Goal: Task Accomplishment & Management: Use online tool/utility

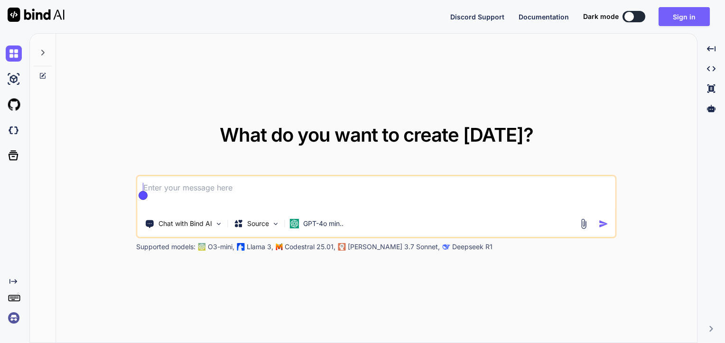
click at [638, 9] on div "Discord Support Documentation Dark mode Sign in Created with Pixso." at bounding box center [583, 16] width 267 height 19
click at [628, 18] on div at bounding box center [628, 16] width 9 height 9
type textarea "x"
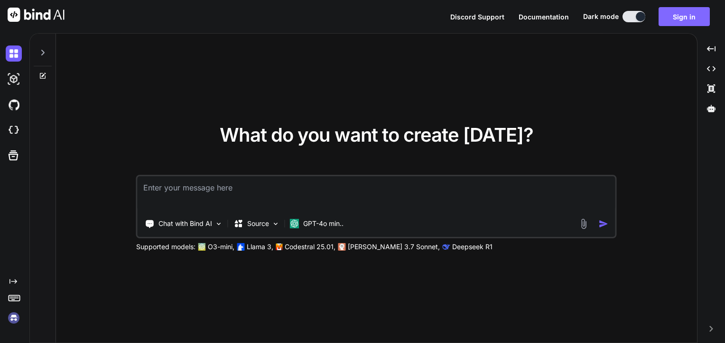
click at [687, 18] on button "Sign in" at bounding box center [683, 16] width 51 height 19
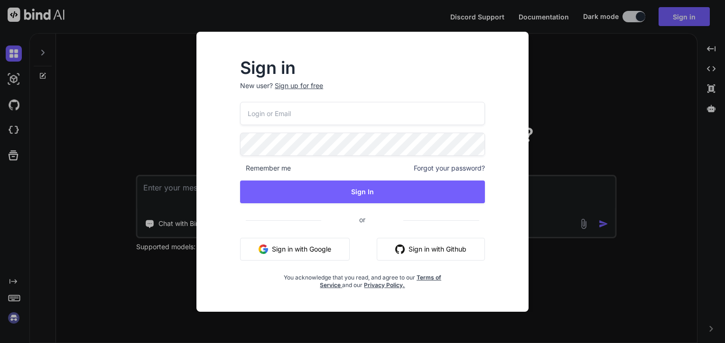
click at [314, 252] on button "Sign in with Google" at bounding box center [295, 249] width 110 height 23
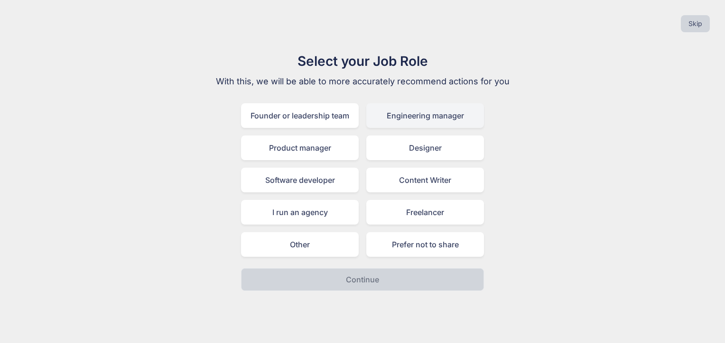
click at [412, 120] on div "Engineering manager" at bounding box center [425, 115] width 118 height 25
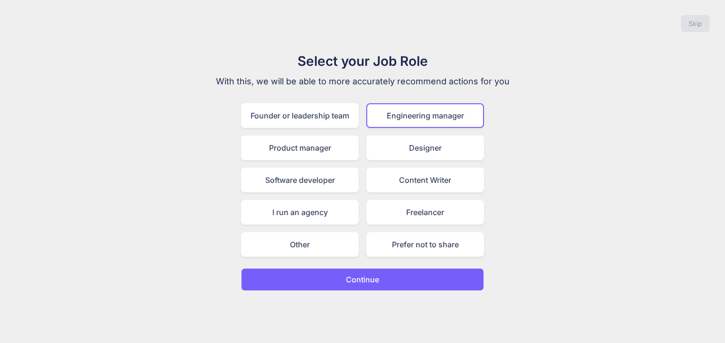
click at [367, 269] on button "Continue" at bounding box center [362, 279] width 243 height 23
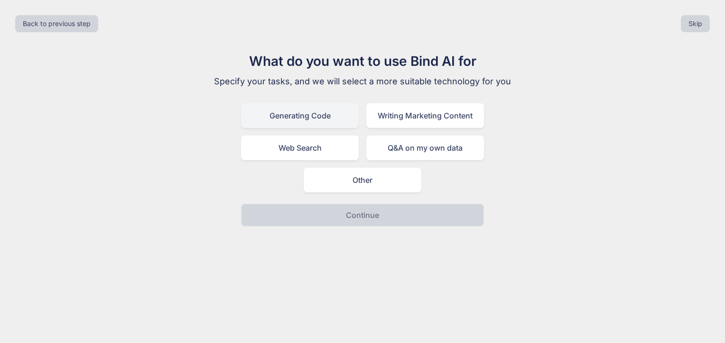
click at [322, 114] on div "Generating Code" at bounding box center [300, 115] width 118 height 25
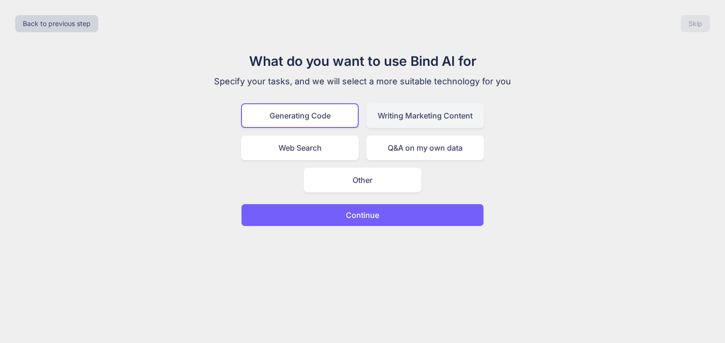
click at [412, 116] on div "Writing Marketing Content" at bounding box center [425, 115] width 118 height 25
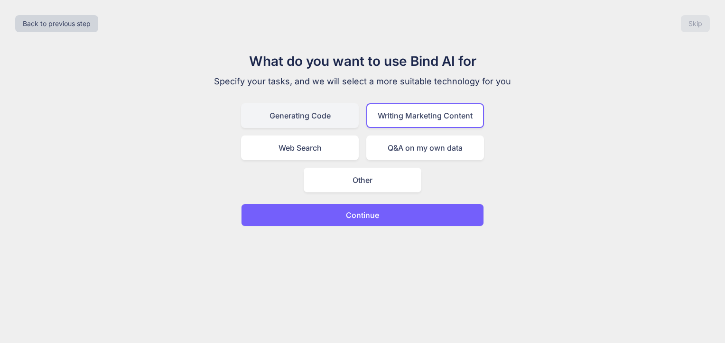
click at [297, 118] on div "Generating Code" at bounding box center [300, 115] width 118 height 25
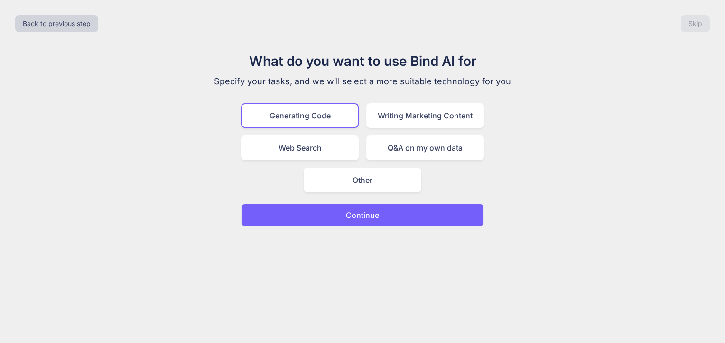
click at [407, 206] on button "Continue" at bounding box center [362, 215] width 243 height 23
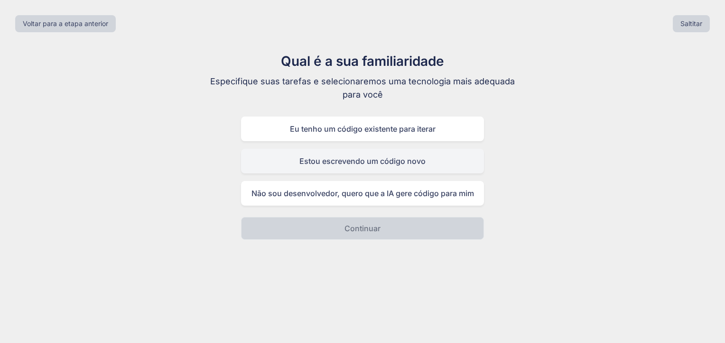
click at [387, 163] on div "Estou escrevendo um código novo" at bounding box center [362, 161] width 243 height 25
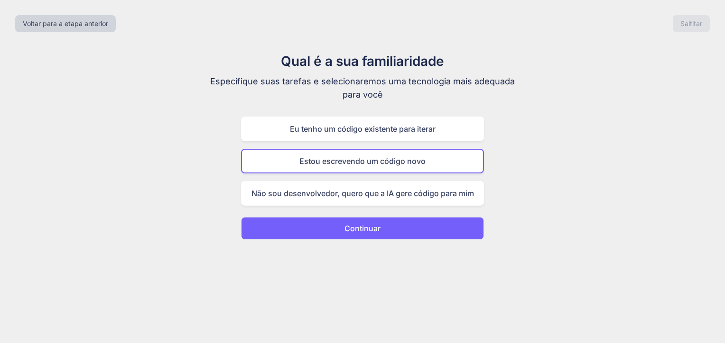
click at [407, 226] on button "Continuar" at bounding box center [362, 228] width 243 height 23
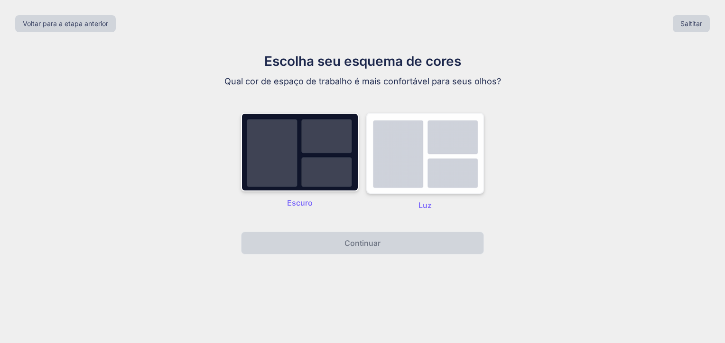
click at [451, 150] on img at bounding box center [425, 153] width 118 height 81
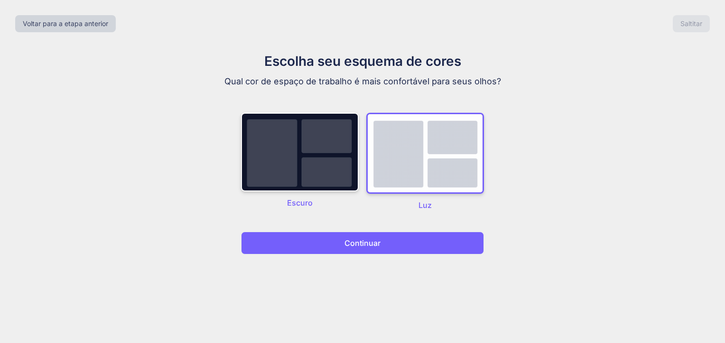
click at [390, 242] on button "Continuar" at bounding box center [362, 243] width 243 height 23
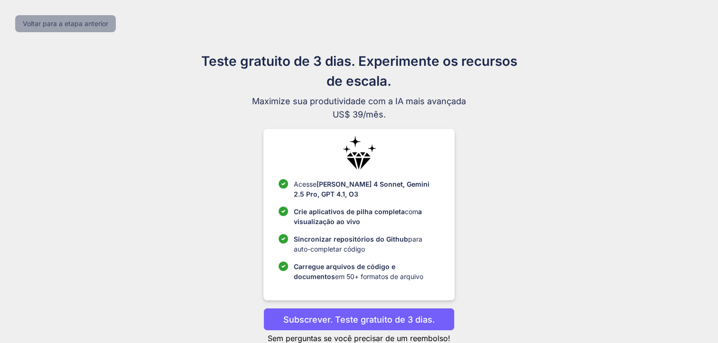
click at [81, 22] on button "Voltar para a etapa anterior" at bounding box center [65, 23] width 101 height 17
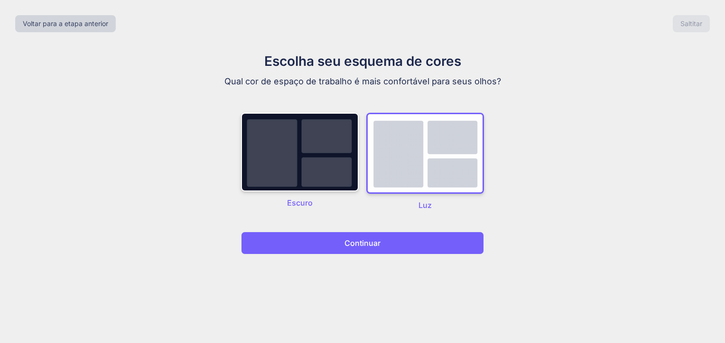
click at [391, 238] on button "Continuar" at bounding box center [362, 243] width 243 height 23
click at [393, 249] on button "Continuar" at bounding box center [362, 243] width 243 height 23
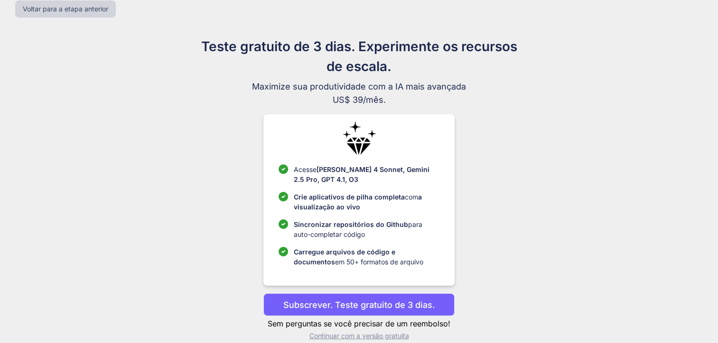
scroll to position [28, 0]
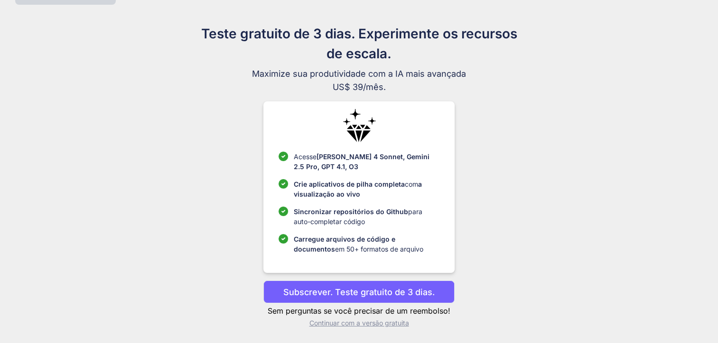
click at [365, 321] on font "Continuar com a versão gratuita" at bounding box center [359, 323] width 100 height 8
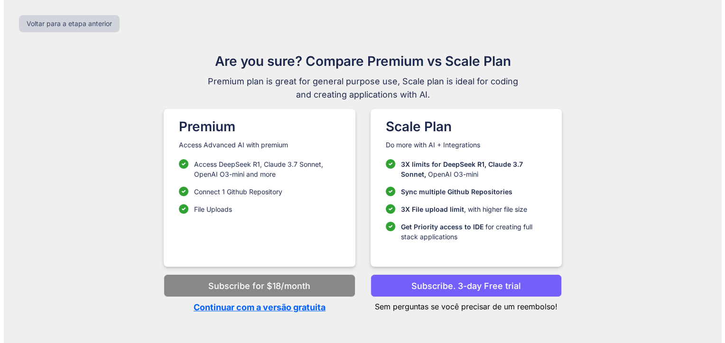
scroll to position [0, 0]
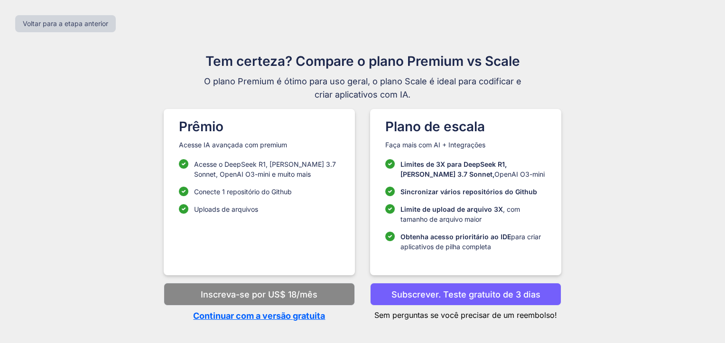
click at [242, 319] on p "Continuar com a versão gratuita" at bounding box center [259, 316] width 191 height 13
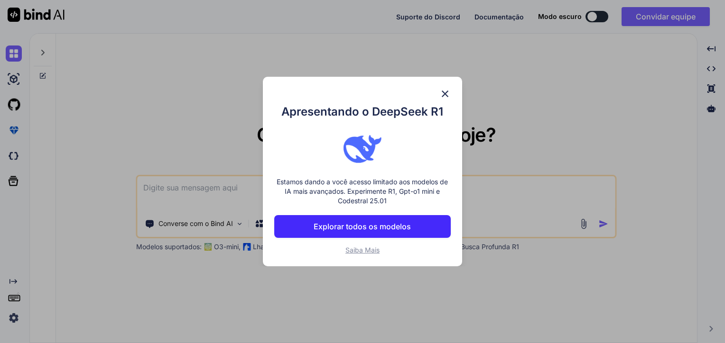
click at [357, 231] on p "Explorar todos os modelos" at bounding box center [361, 226] width 97 height 11
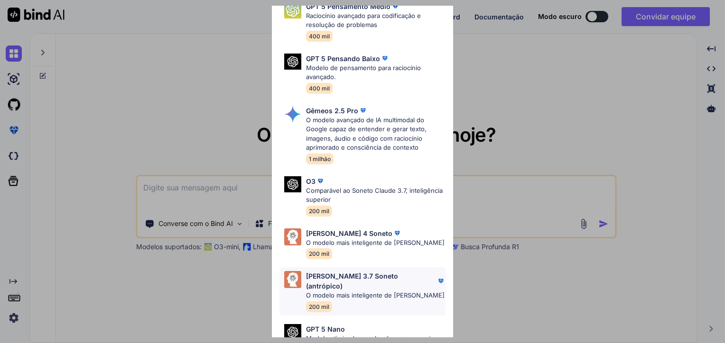
scroll to position [350, 0]
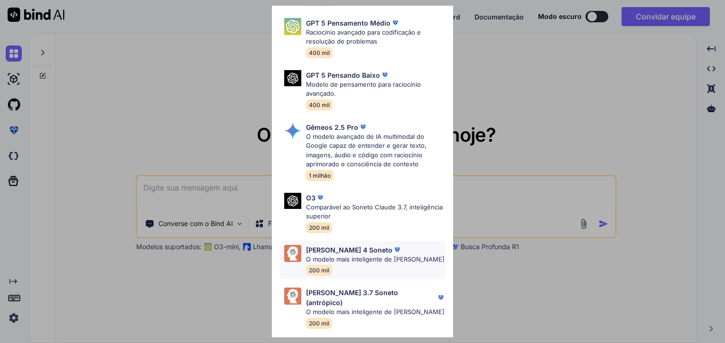
click at [379, 245] on div "[PERSON_NAME] 4 Soneto" at bounding box center [375, 250] width 138 height 10
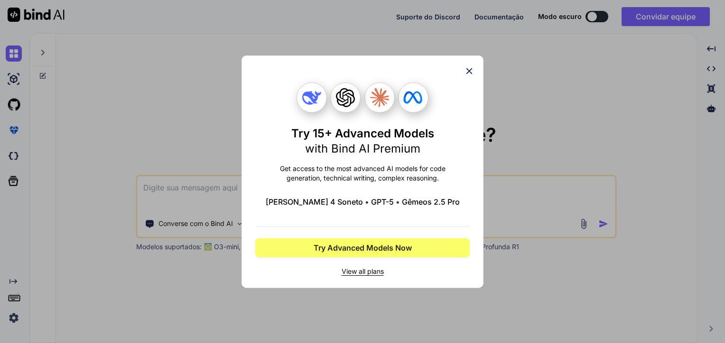
scroll to position [0, 0]
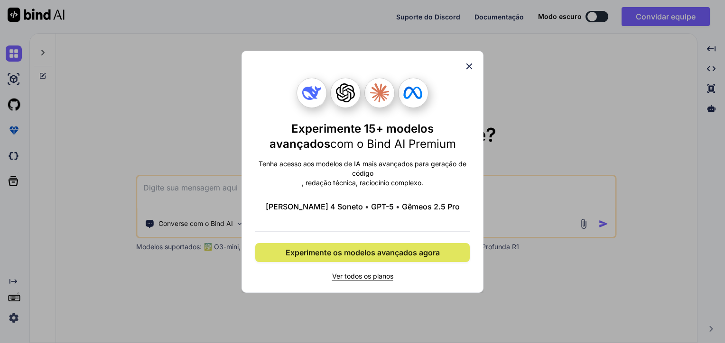
click at [326, 256] on span "Experimente os modelos avançados agora" at bounding box center [363, 252] width 154 height 11
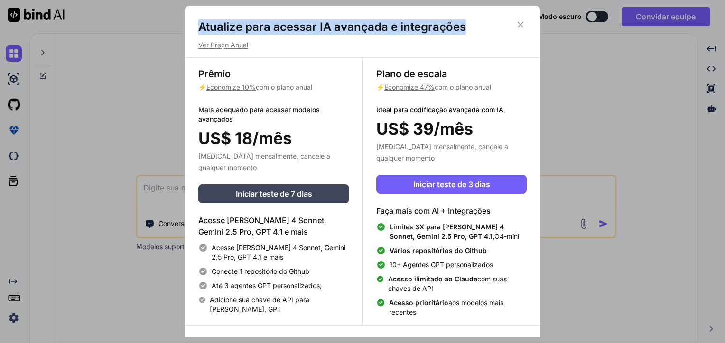
click at [520, 19] on div "Atualize para acessar IA avançada e integrações Ver Preço Anual Prêmio ⚡ Econom…" at bounding box center [362, 184] width 356 height 357
drag, startPoint x: 520, startPoint y: 19, endPoint x: 499, endPoint y: 41, distance: 30.2
click at [499, 41] on p "Ver Preço Anual" at bounding box center [362, 44] width 328 height 9
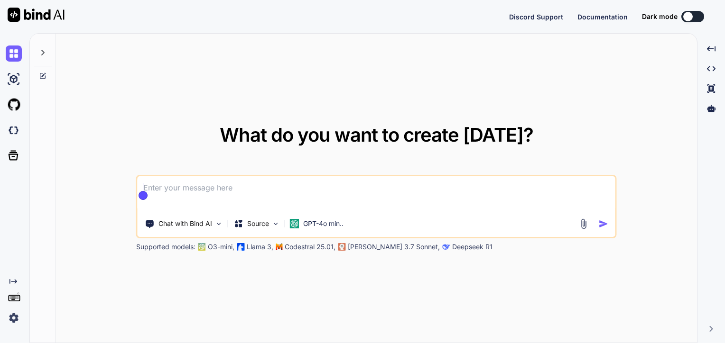
click at [685, 18] on div at bounding box center [687, 16] width 9 height 9
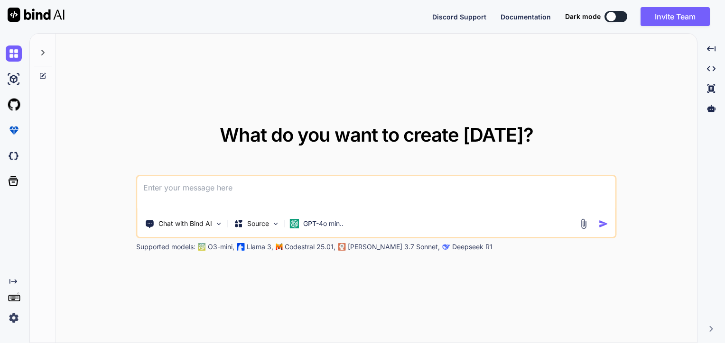
click at [45, 48] on div at bounding box center [43, 50] width 18 height 33
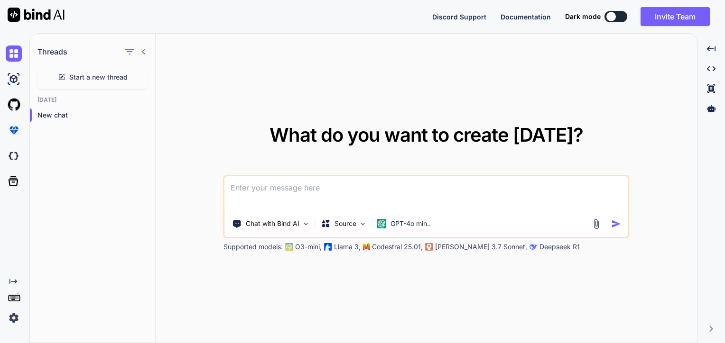
click at [10, 318] on img at bounding box center [14, 318] width 16 height 16
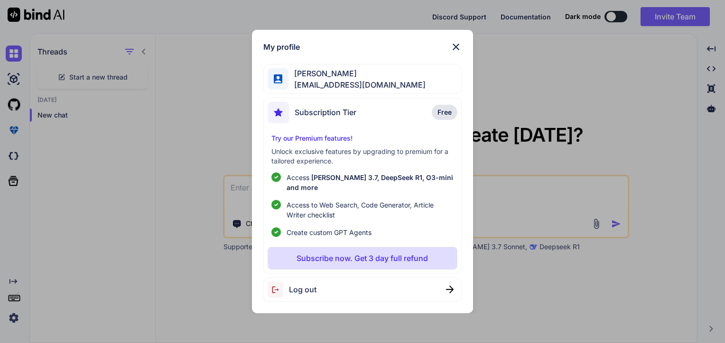
click at [0, 166] on div "My profile [PERSON_NAME] [EMAIL_ADDRESS][DOMAIN_NAME] Subscription Tier Free Tr…" at bounding box center [362, 171] width 725 height 343
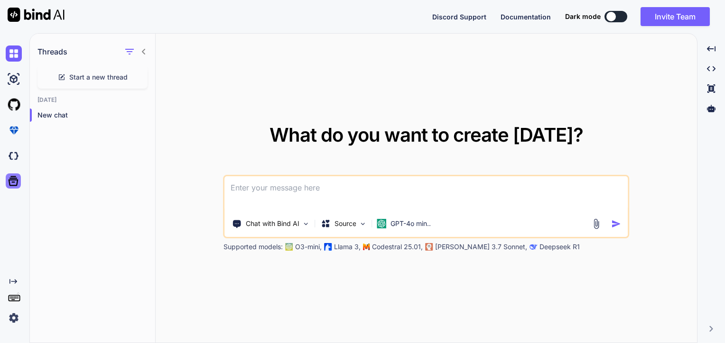
click at [9, 184] on icon at bounding box center [14, 181] width 10 height 10
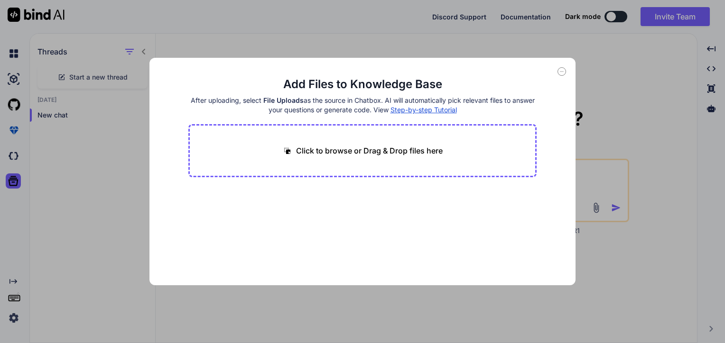
click at [559, 72] on icon at bounding box center [561, 71] width 9 height 9
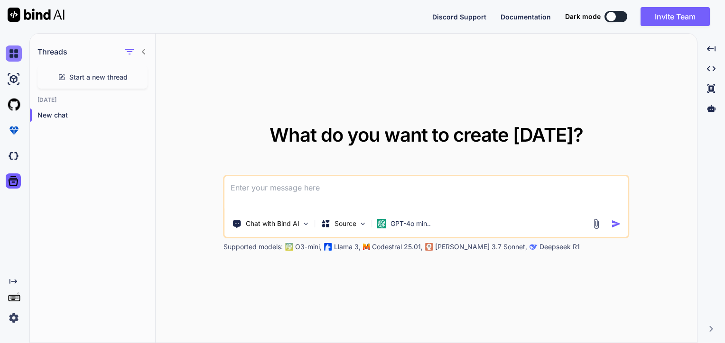
click at [13, 55] on img at bounding box center [14, 54] width 16 height 16
click at [307, 228] on div "Chat with Bind AI" at bounding box center [271, 223] width 85 height 19
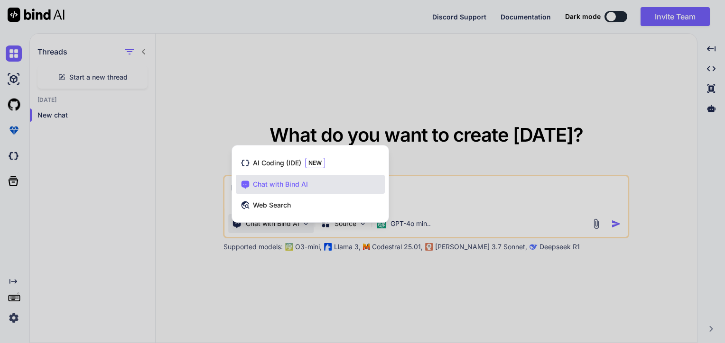
click at [466, 194] on div at bounding box center [362, 171] width 725 height 343
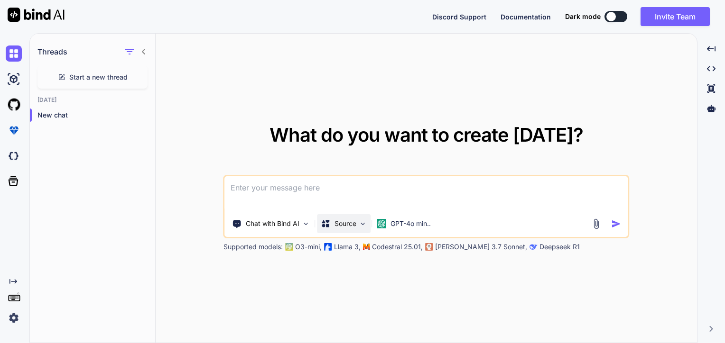
click at [360, 226] on img at bounding box center [363, 224] width 8 height 8
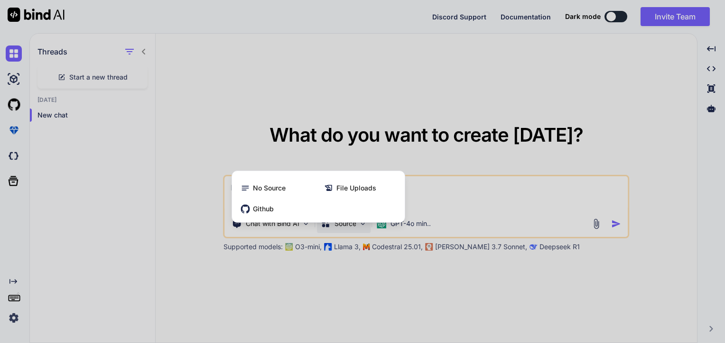
click at [459, 195] on div at bounding box center [362, 171] width 725 height 343
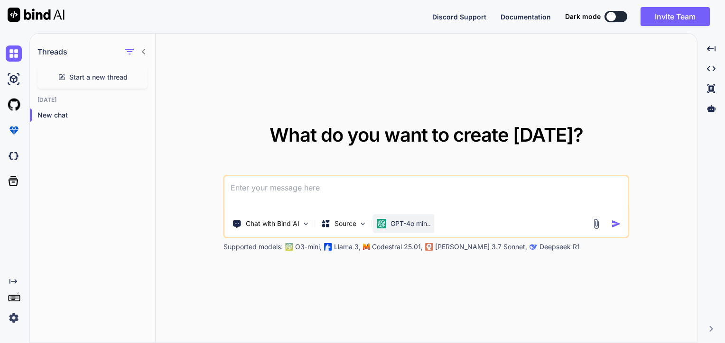
click at [406, 226] on p "GPT-4o min.." at bounding box center [410, 223] width 40 height 9
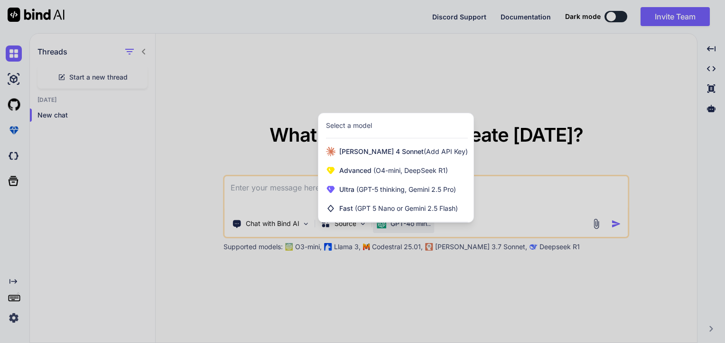
click at [578, 201] on div at bounding box center [362, 171] width 725 height 343
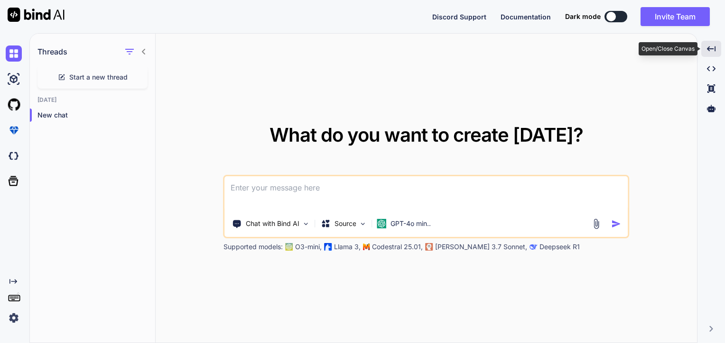
click at [706, 53] on div "Created with Pixso." at bounding box center [711, 49] width 20 height 16
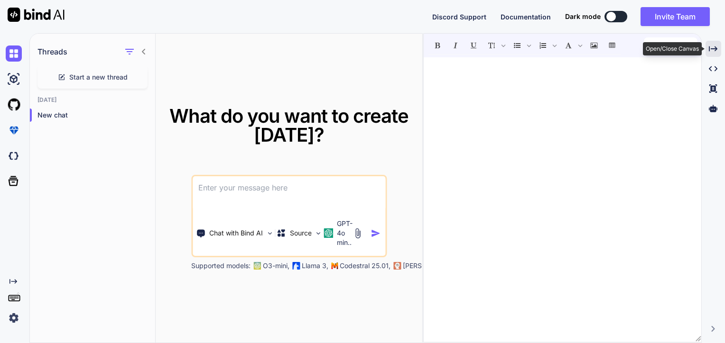
click at [715, 52] on icon "Created with Pixso." at bounding box center [713, 49] width 9 height 9
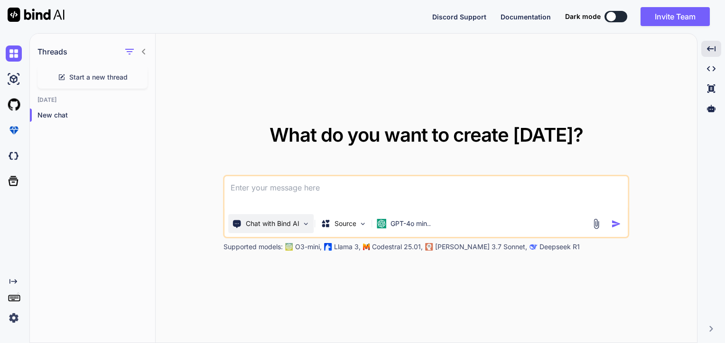
click at [304, 219] on div "Chat with Bind AI" at bounding box center [271, 223] width 85 height 19
type textarea "x"
